Goal: Check status: Check status

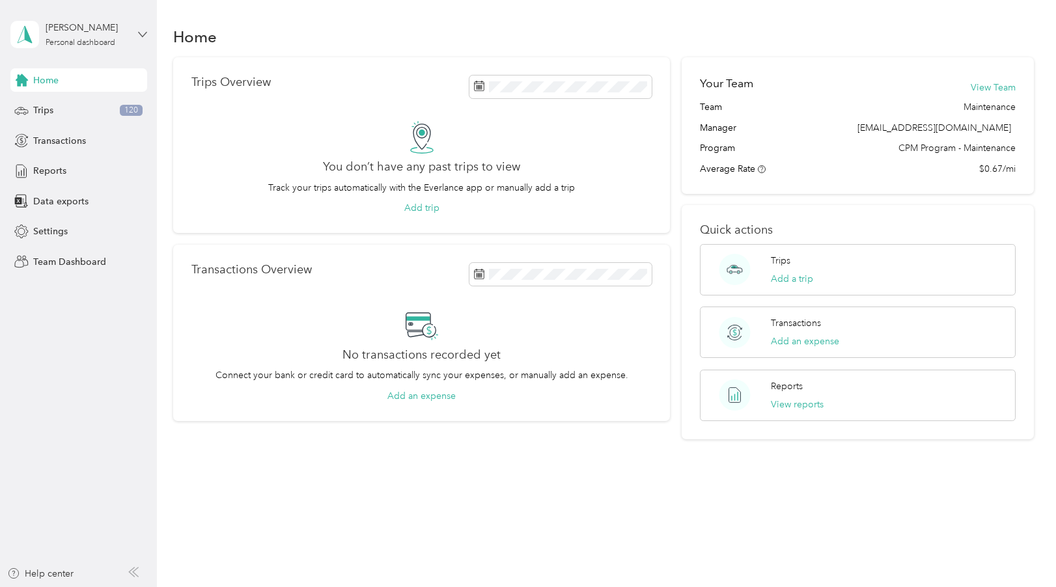
click at [142, 31] on icon at bounding box center [142, 34] width 9 height 9
click at [48, 107] on div "Team dashboard" at bounding box center [56, 107] width 70 height 14
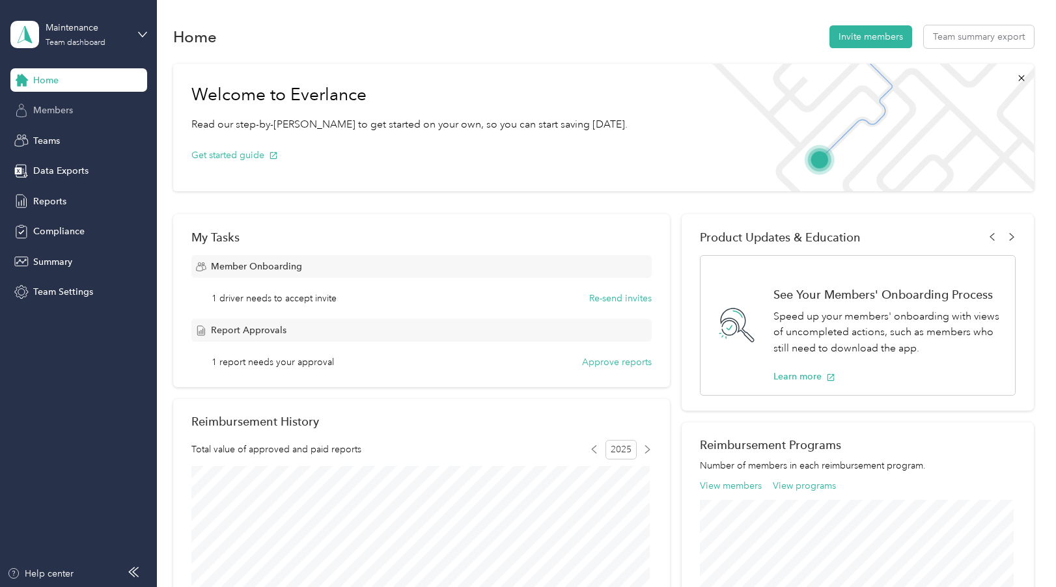
click at [62, 111] on span "Members" at bounding box center [53, 111] width 40 height 14
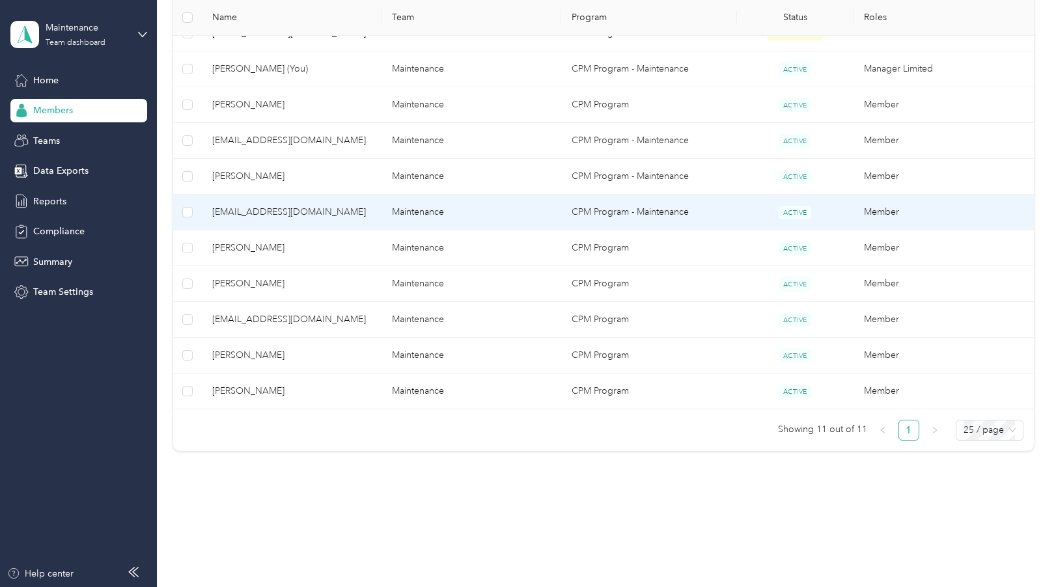
scroll to position [343, 0]
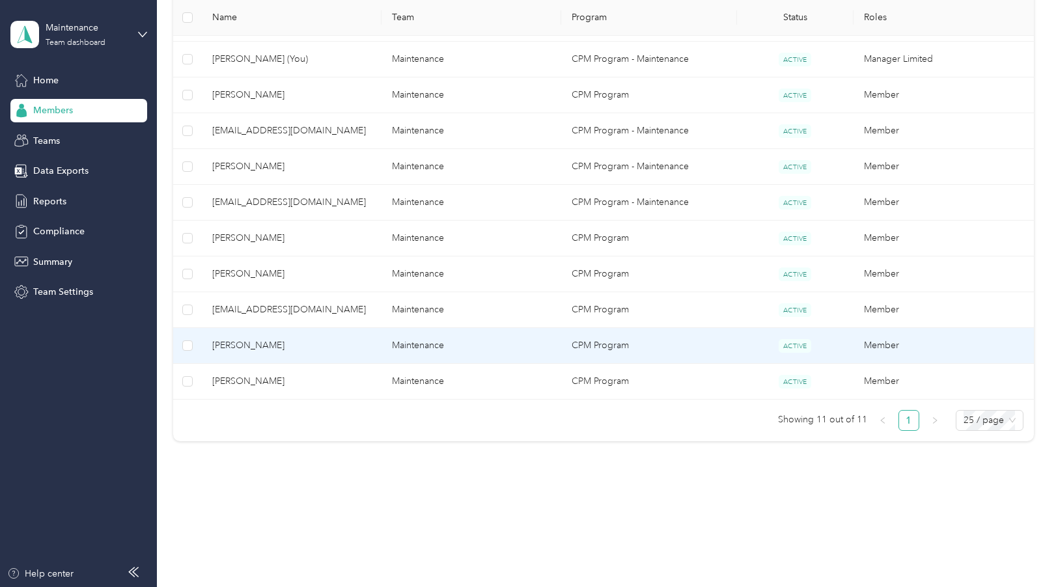
click at [791, 346] on span "ACTIVE" at bounding box center [795, 346] width 33 height 14
click at [257, 343] on span "John Moncada" at bounding box center [291, 346] width 159 height 14
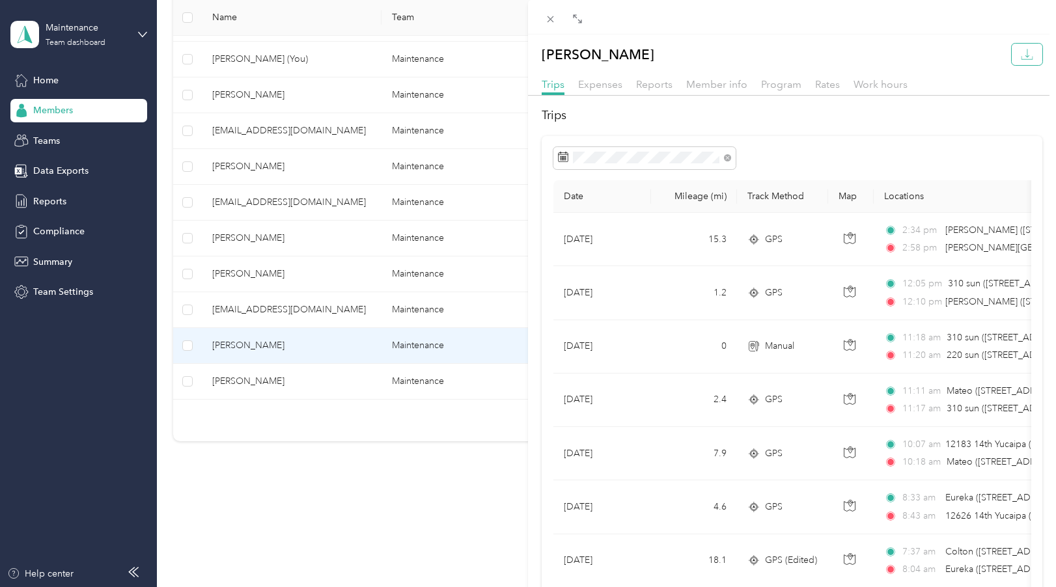
click at [1021, 52] on icon "button" at bounding box center [1027, 54] width 12 height 12
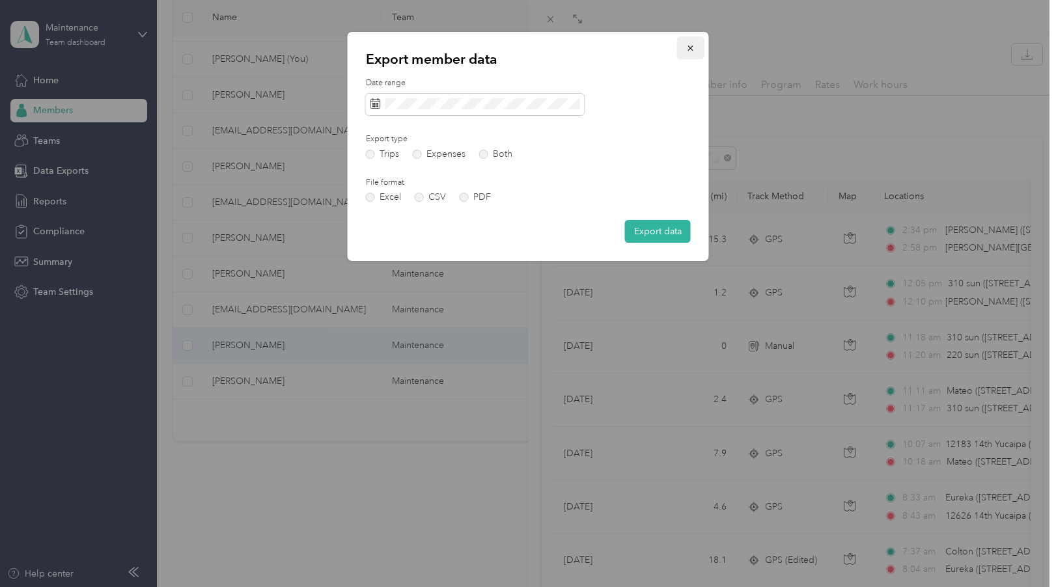
click at [692, 47] on icon "button" at bounding box center [690, 48] width 5 height 5
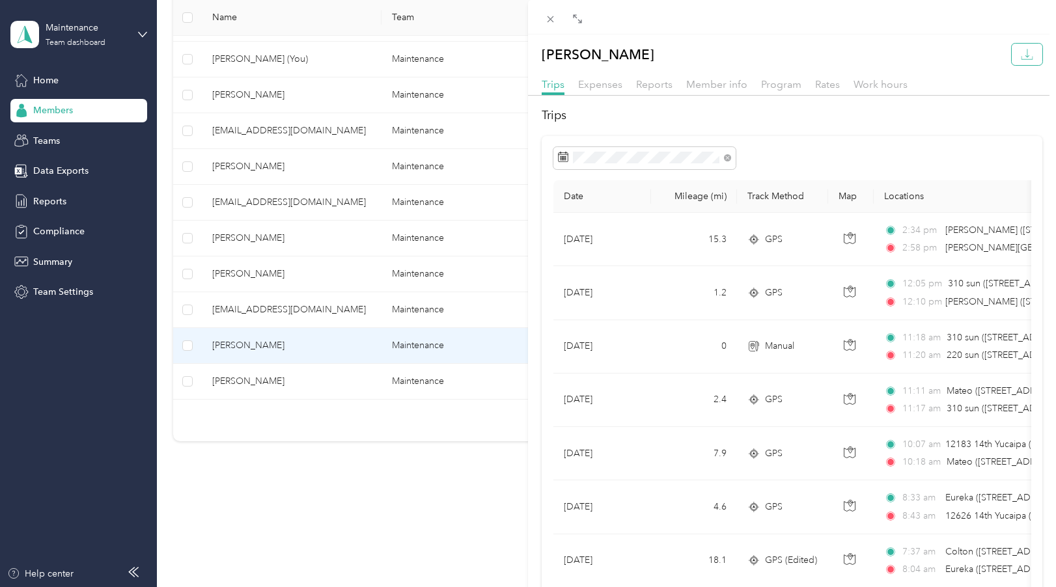
click at [1021, 58] on icon "button" at bounding box center [1027, 54] width 12 height 12
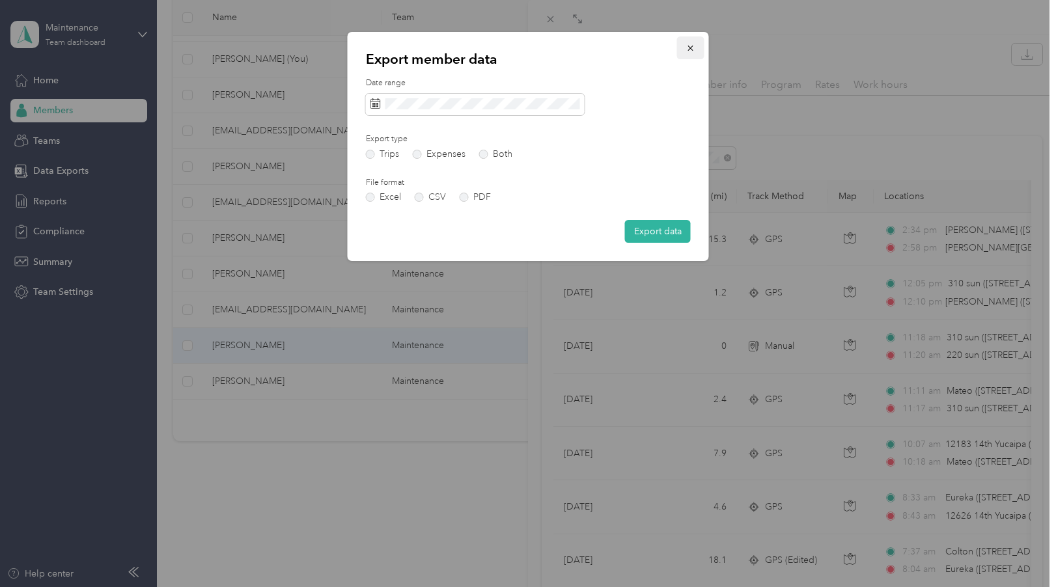
click at [692, 46] on icon "button" at bounding box center [690, 48] width 9 height 9
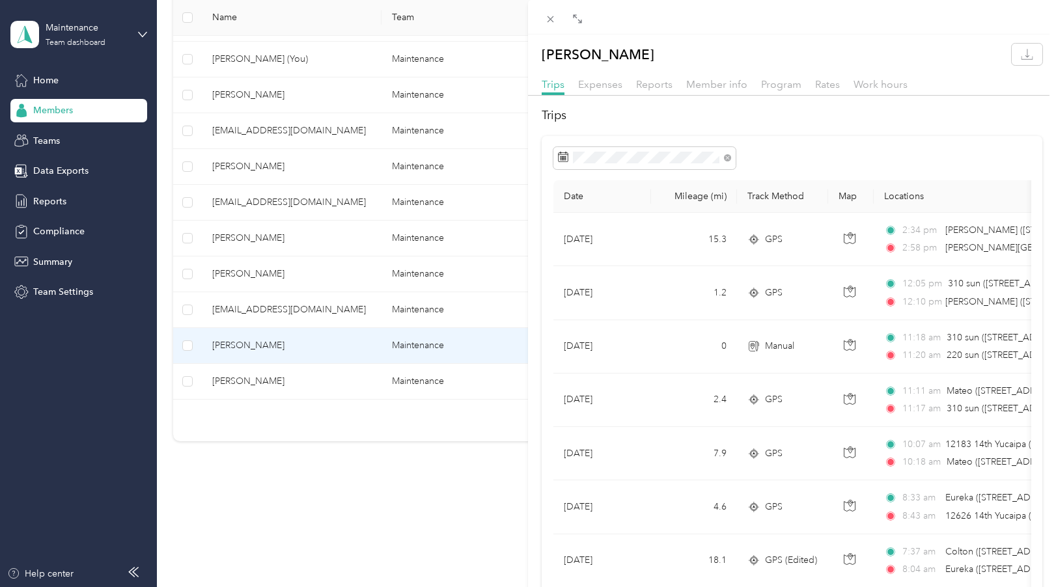
drag, startPoint x: 53, startPoint y: 199, endPoint x: 98, endPoint y: 199, distance: 45.6
click at [54, 199] on div "John Moncada Trips Expenses Reports Member info Program Rates Work hours Trips …" at bounding box center [528, 293] width 1056 height 587
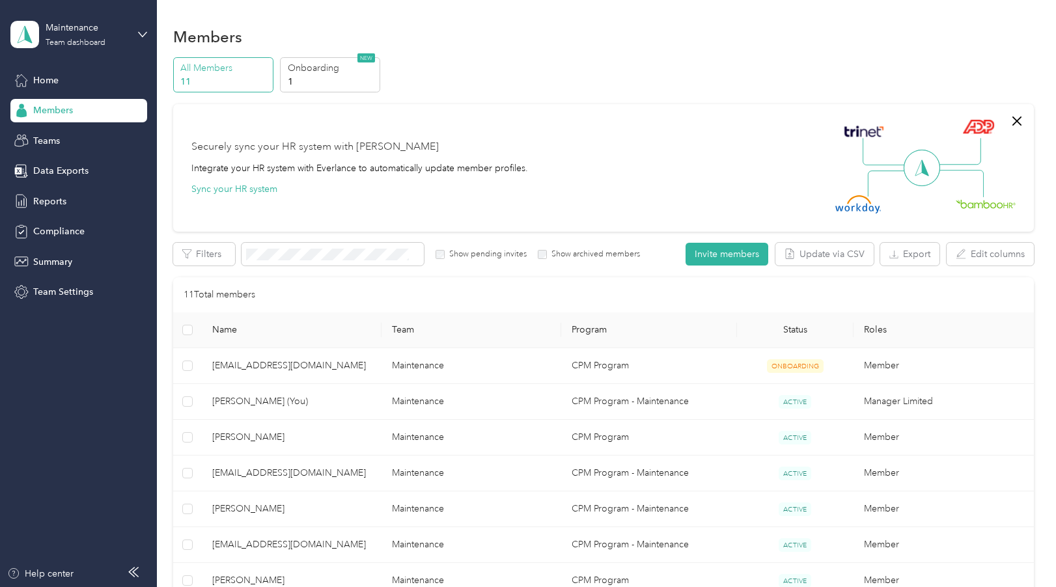
click at [195, 75] on p "11" at bounding box center [224, 82] width 89 height 14
click at [53, 141] on span "Teams" at bounding box center [46, 141] width 27 height 14
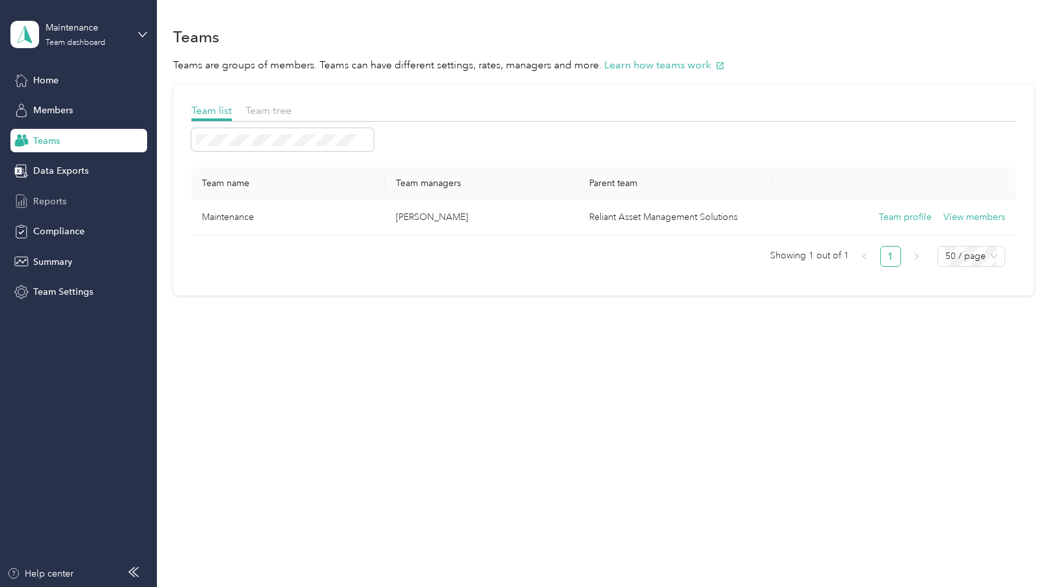
click at [51, 201] on span "Reports" at bounding box center [49, 202] width 33 height 14
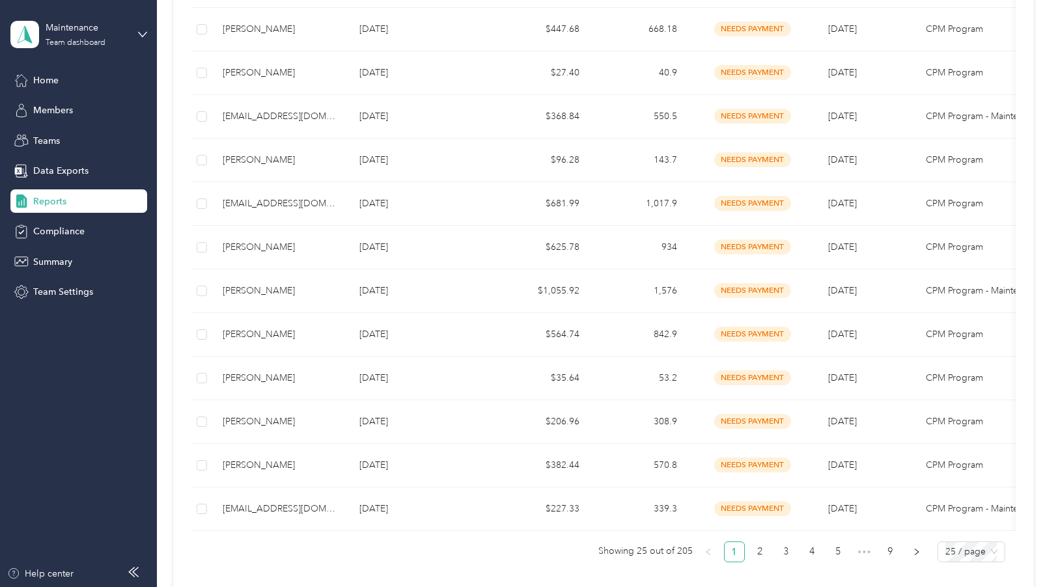
scroll to position [912, 0]
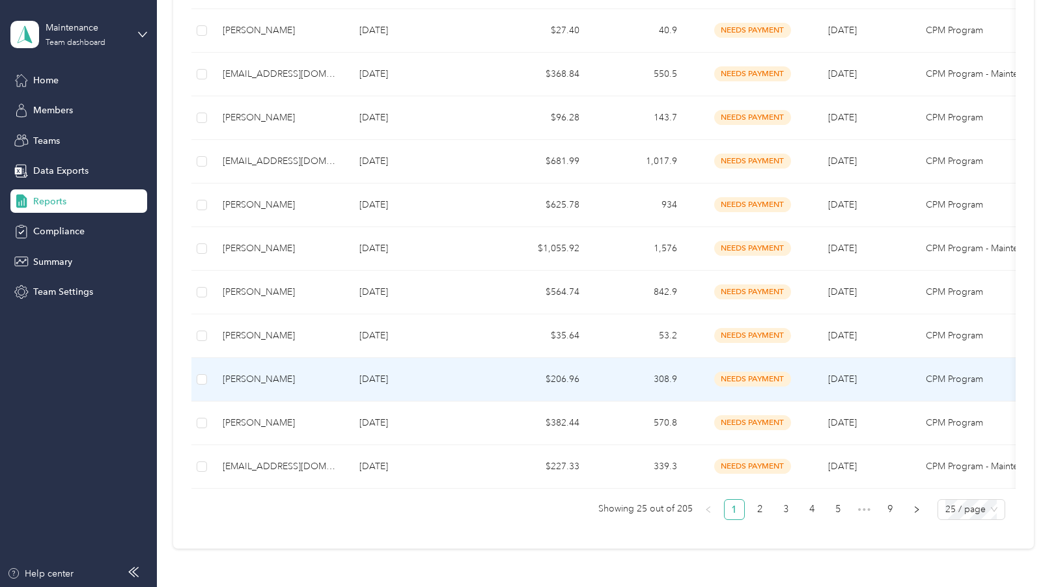
click at [745, 381] on span "needs payment" at bounding box center [752, 379] width 77 height 15
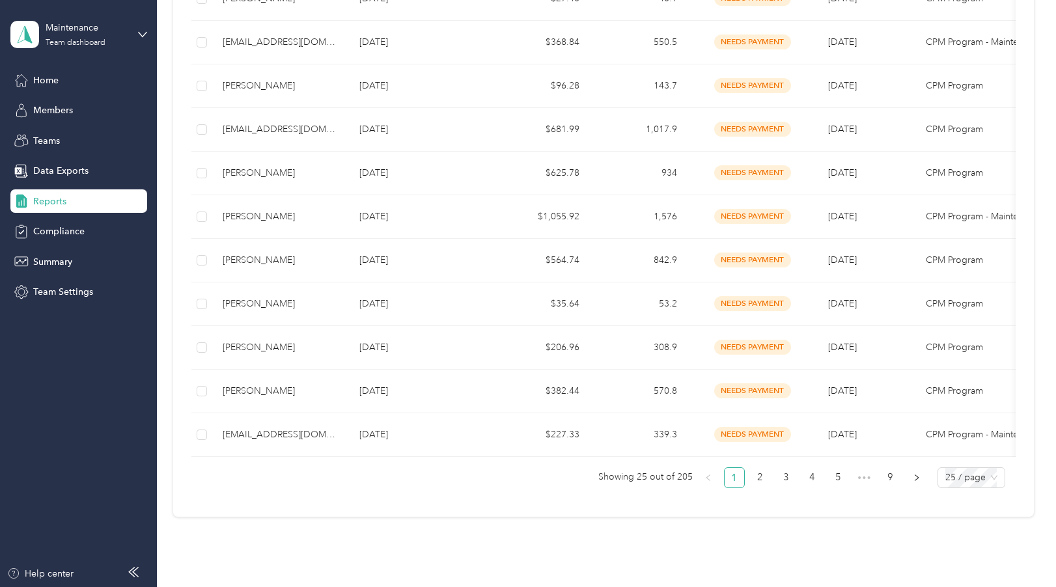
scroll to position [822, 0]
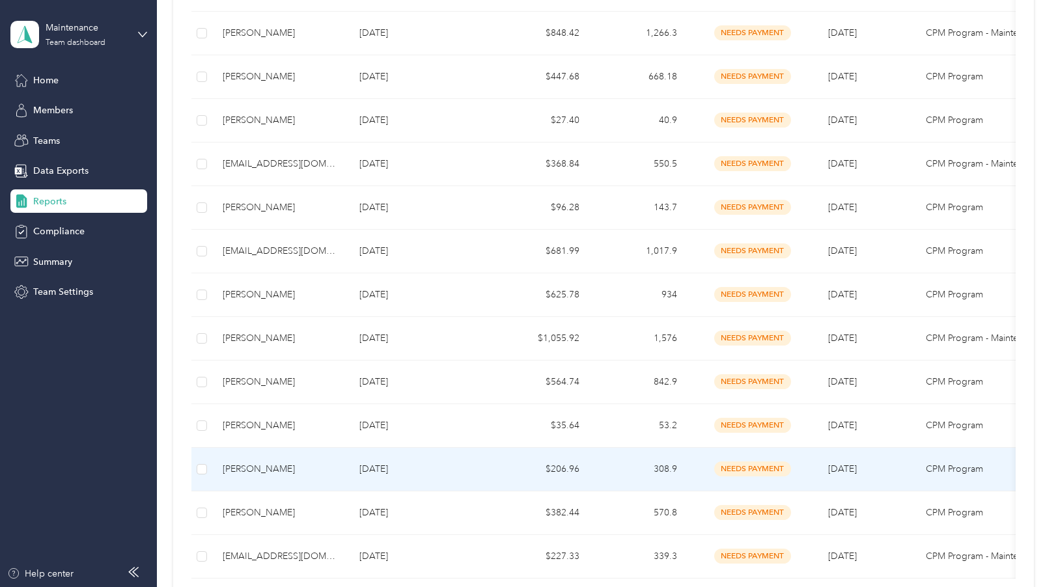
click at [741, 468] on span "needs payment" at bounding box center [752, 469] width 77 height 15
